Goal: Information Seeking & Learning: Learn about a topic

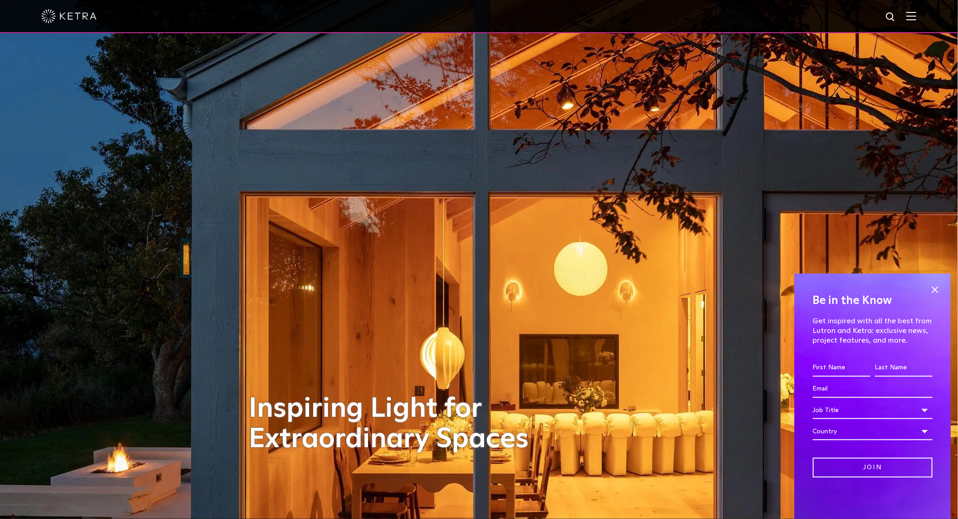
click at [915, 18] on img at bounding box center [911, 16] width 10 height 9
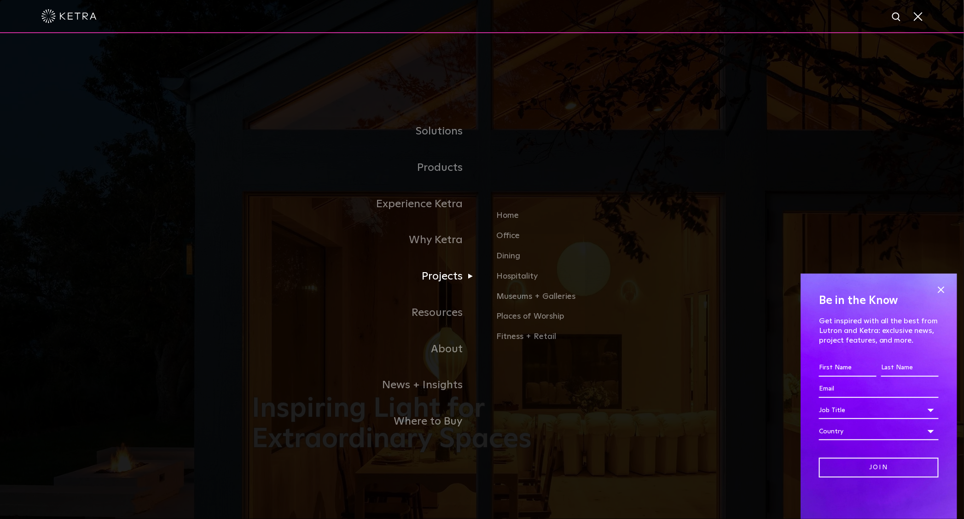
click at [449, 281] on link "Projects" at bounding box center [367, 276] width 230 height 36
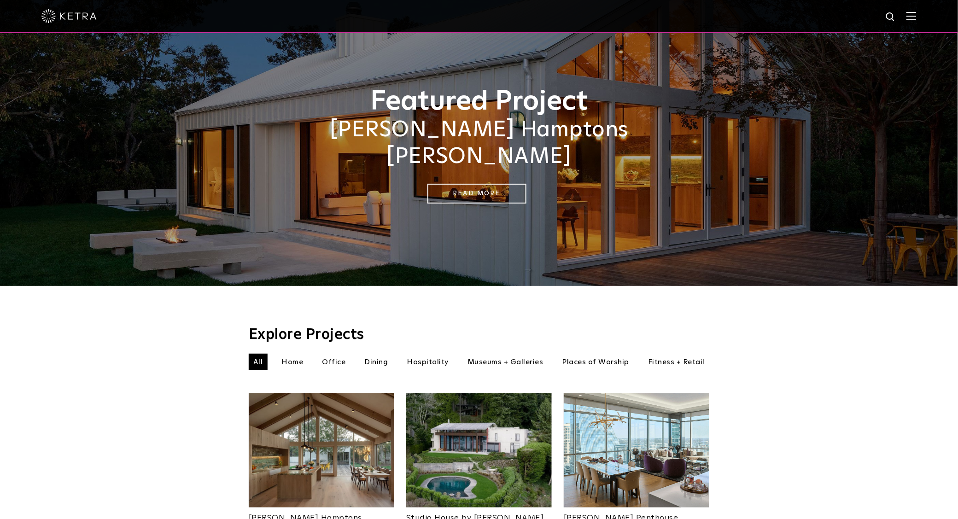
scroll to position [41, 0]
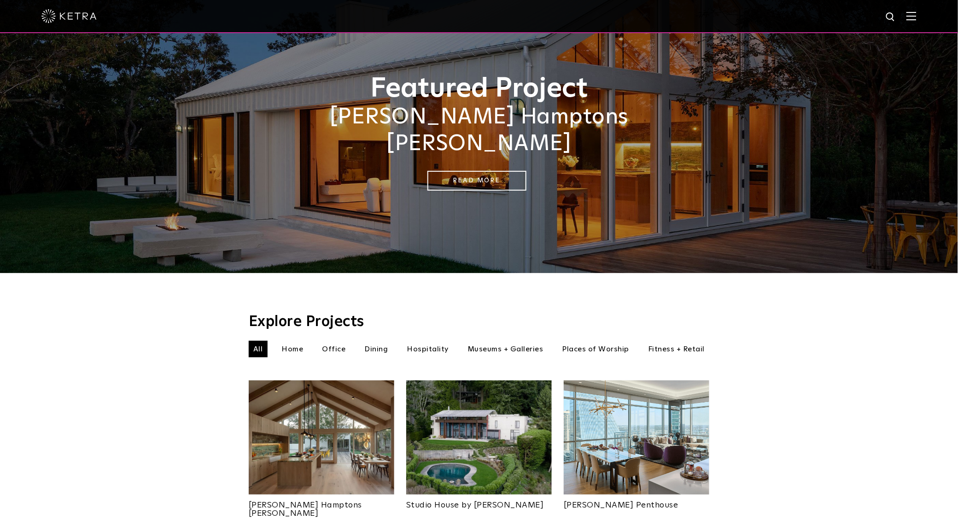
click at [916, 17] on img at bounding box center [911, 16] width 10 height 9
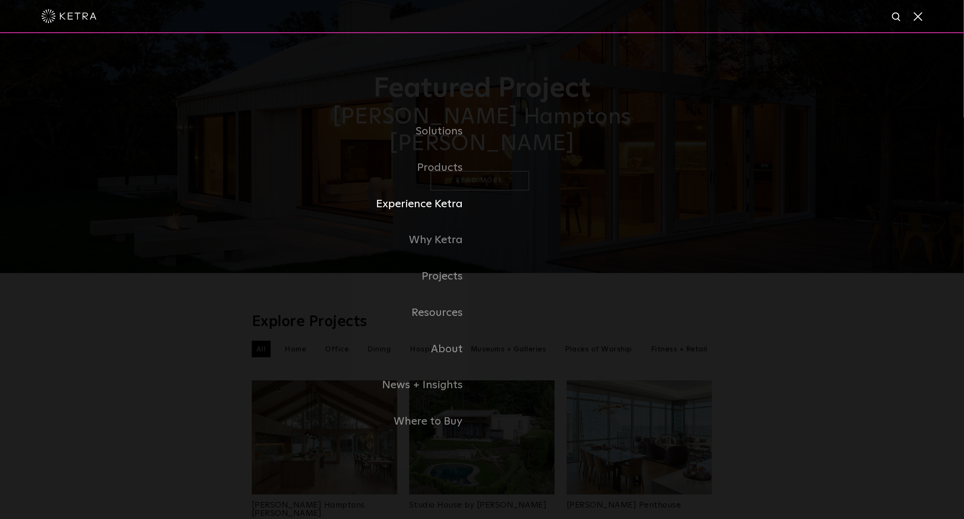
click at [436, 208] on link "Experience Ketra" at bounding box center [367, 204] width 230 height 36
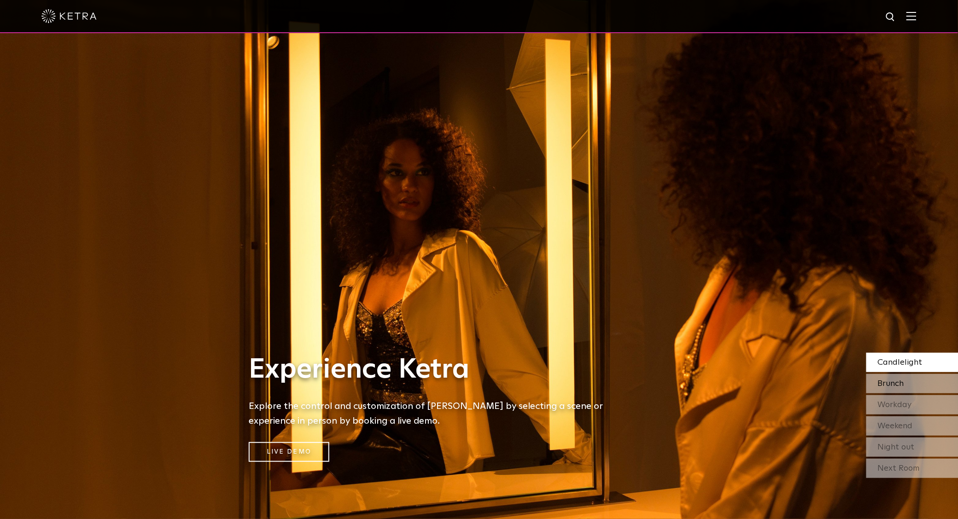
click at [894, 385] on span "Brunch" at bounding box center [890, 383] width 26 height 8
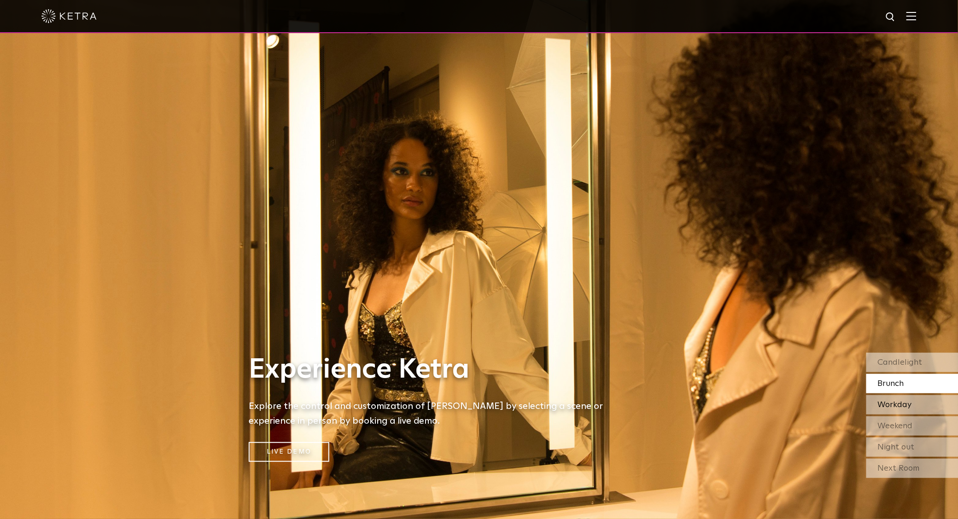
click at [889, 409] on span "Workday" at bounding box center [894, 405] width 34 height 8
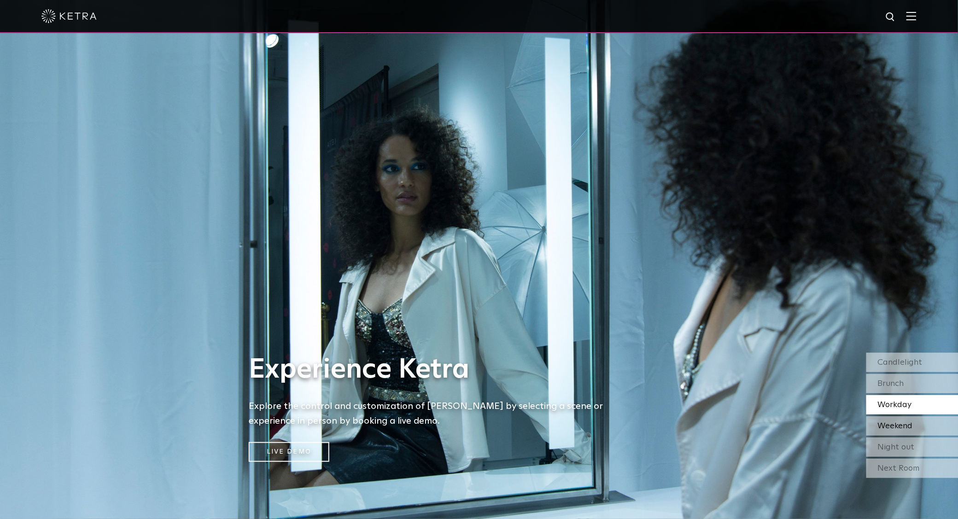
click at [901, 427] on span "Weekend" at bounding box center [894, 426] width 35 height 8
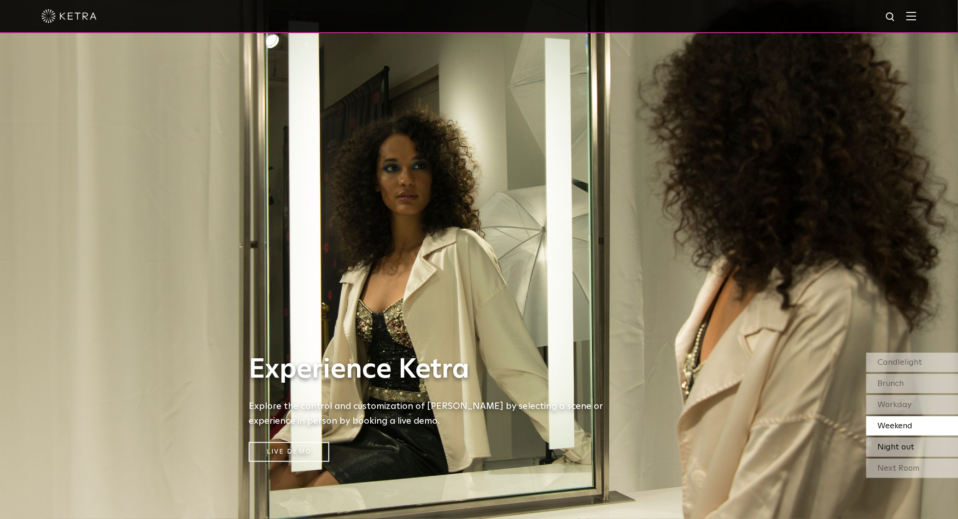
click at [892, 449] on span "Night out" at bounding box center [895, 447] width 37 height 8
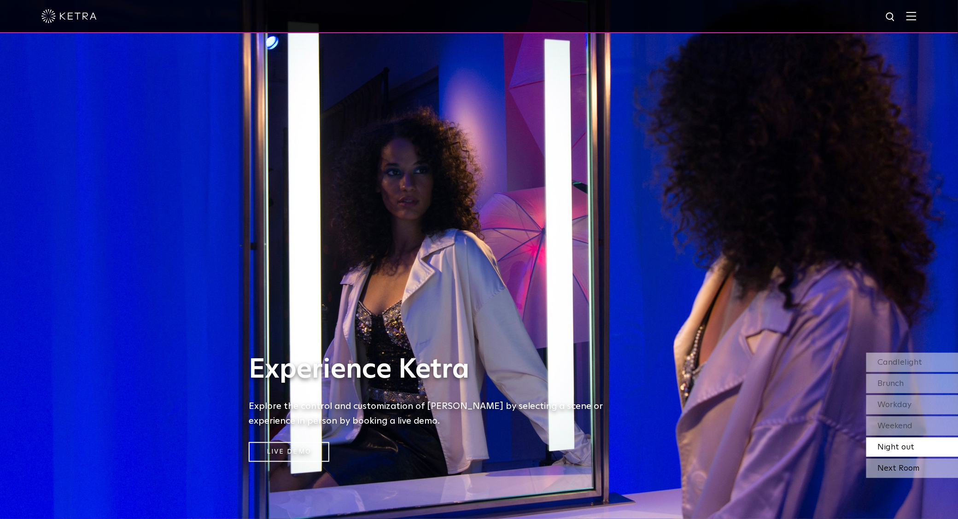
click at [903, 466] on div "Next Room" at bounding box center [912, 468] width 92 height 19
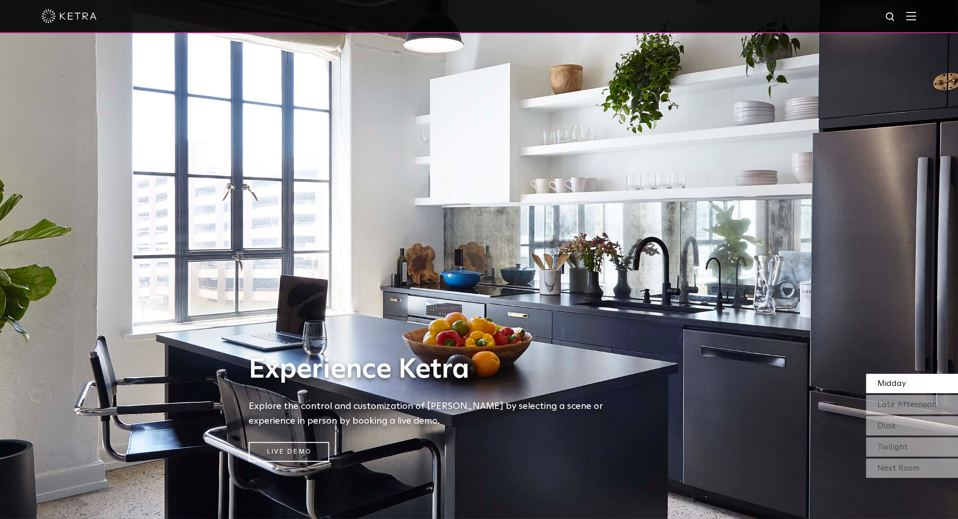
click at [920, 18] on div at bounding box center [479, 16] width 958 height 33
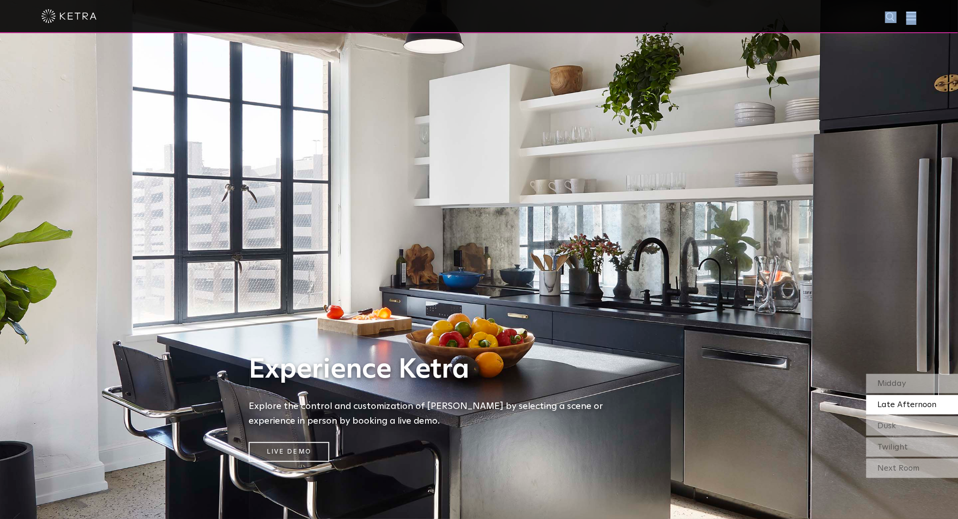
click at [916, 16] on img at bounding box center [911, 16] width 10 height 9
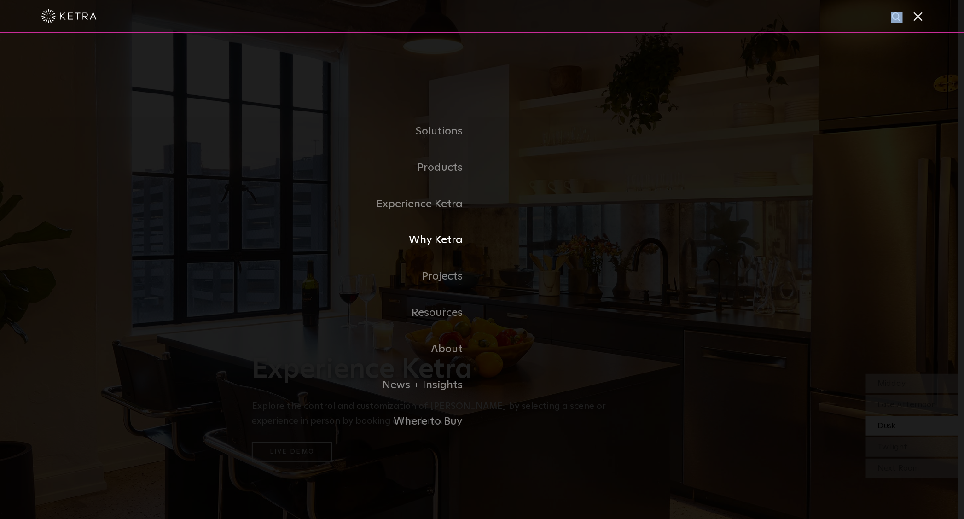
click at [445, 244] on link "Why Ketra" at bounding box center [367, 240] width 230 height 36
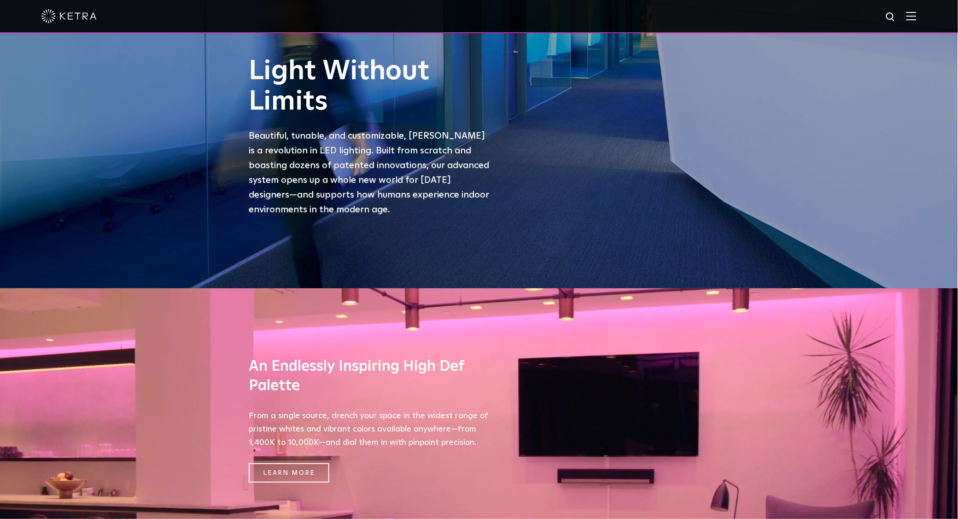
scroll to position [167, 0]
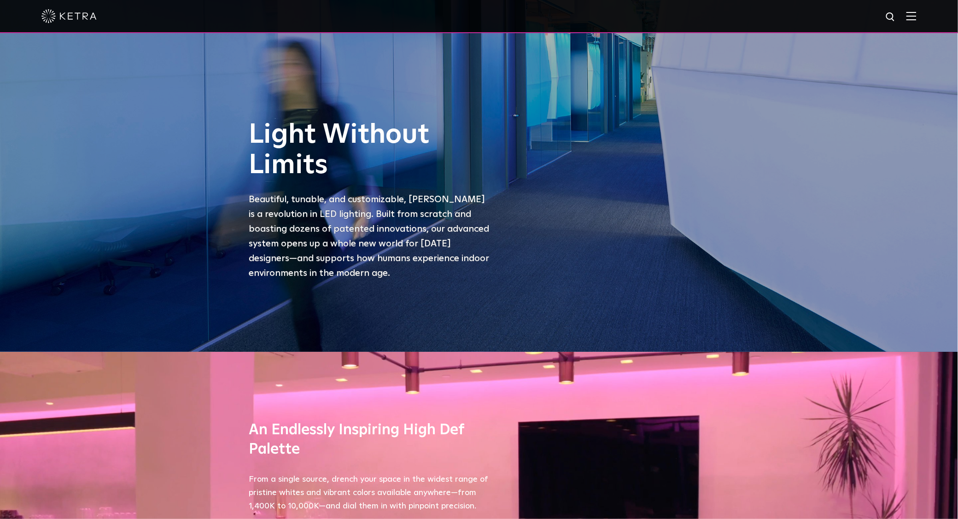
click at [916, 18] on img at bounding box center [911, 16] width 10 height 9
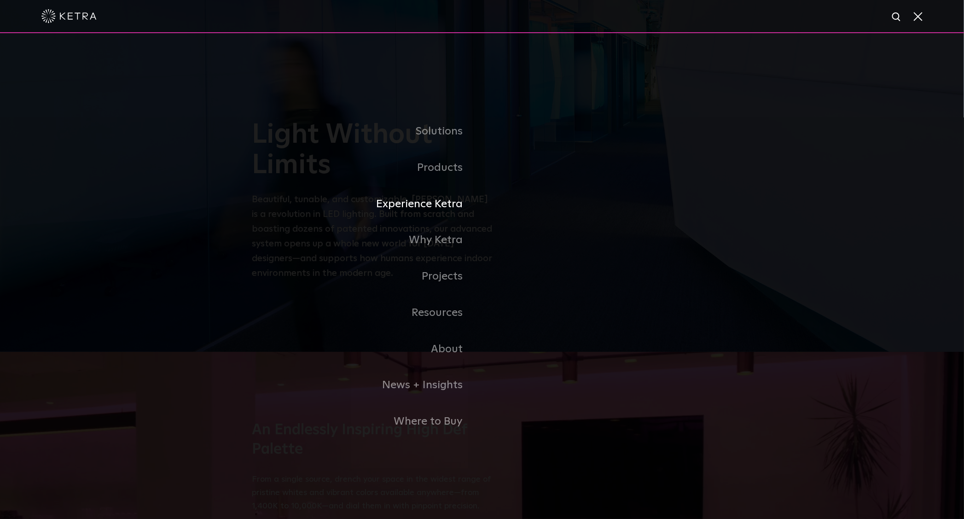
click at [447, 210] on link "Experience Ketra" at bounding box center [367, 204] width 230 height 36
